Goal: Transaction & Acquisition: Purchase product/service

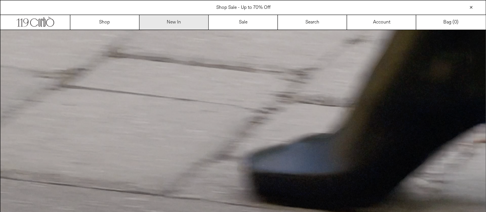
click at [166, 20] on link "New In" at bounding box center [173, 22] width 69 height 15
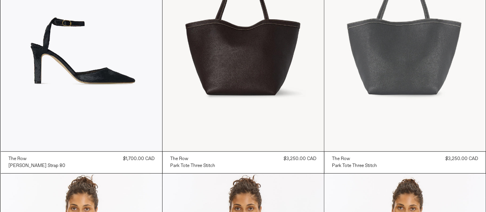
scroll to position [230, 0]
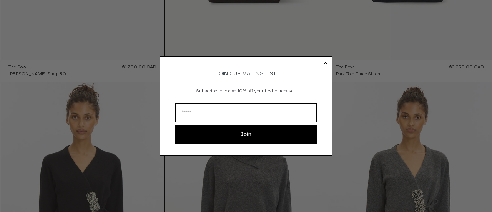
click at [325, 60] on circle "Close dialog" at bounding box center [325, 62] width 7 height 7
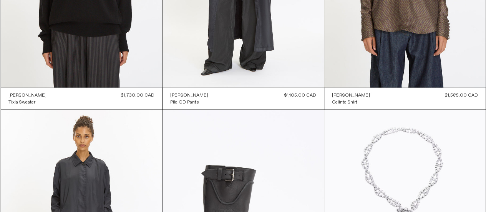
scroll to position [0, 0]
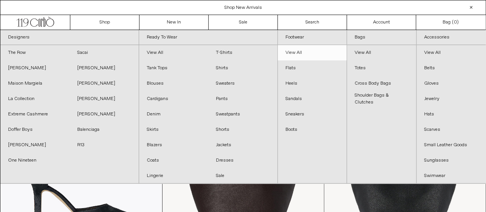
click at [297, 51] on link "View All" at bounding box center [312, 52] width 69 height 15
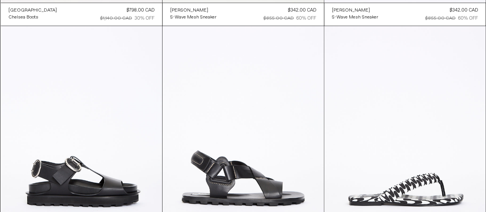
scroll to position [4117, 0]
